Goal: Navigation & Orientation: Find specific page/section

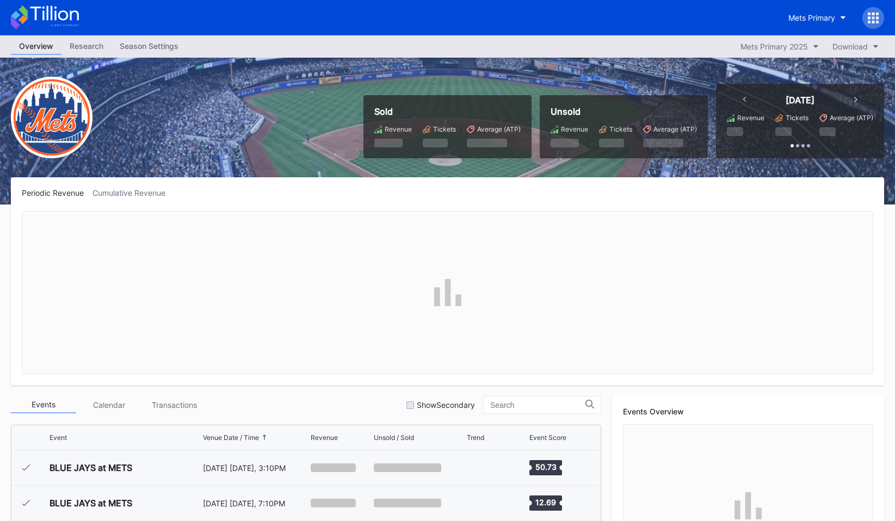
scroll to position [2192, 0]
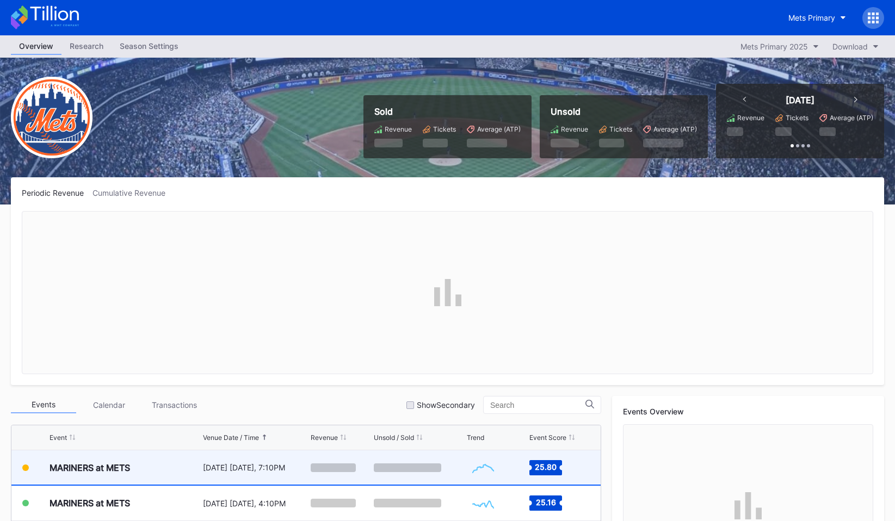
click at [305, 475] on div "[DATE] [DATE], 7:10PM" at bounding box center [256, 467] width 106 height 34
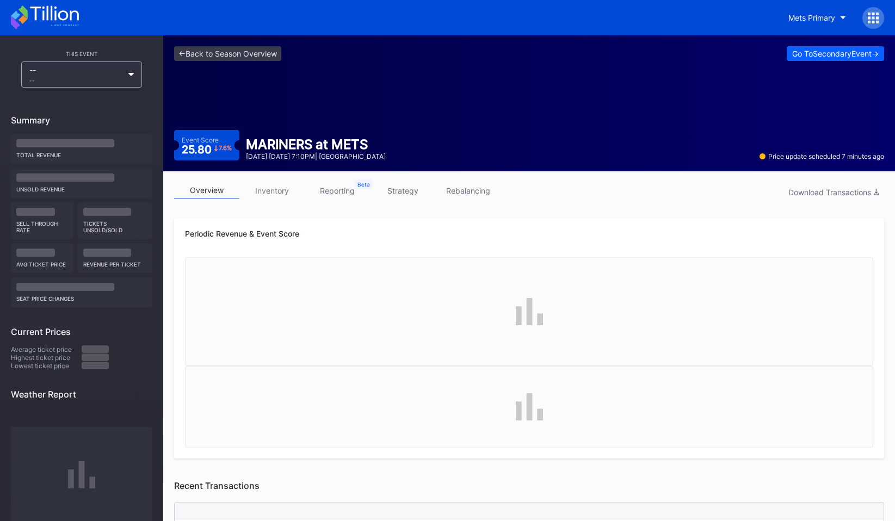
click at [468, 195] on link "rebalancing" at bounding box center [467, 190] width 65 height 17
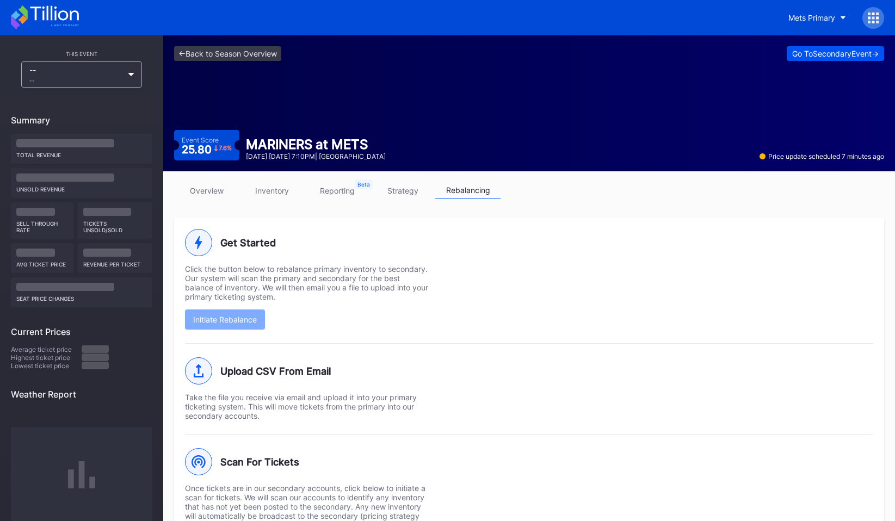
click at [819, 51] on div "Go To Secondary Event ->" at bounding box center [835, 53] width 86 height 9
